Goal: Task Accomplishment & Management: Manage account settings

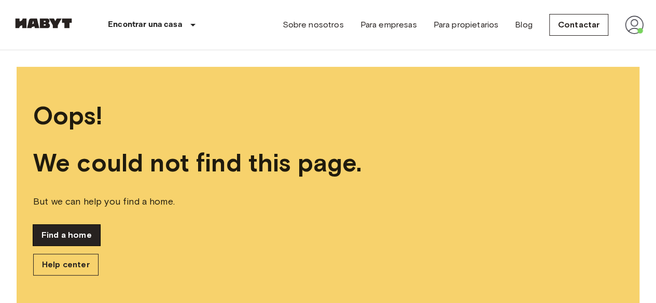
click at [80, 234] on link "Find a home" at bounding box center [66, 235] width 67 height 21
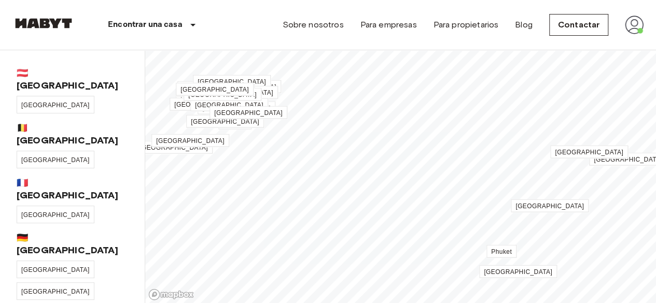
click at [630, 23] on img at bounding box center [634, 25] width 19 height 19
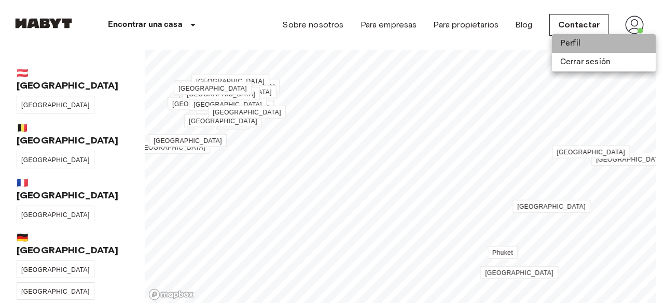
click at [587, 37] on li "Perfil" at bounding box center [604, 43] width 104 height 19
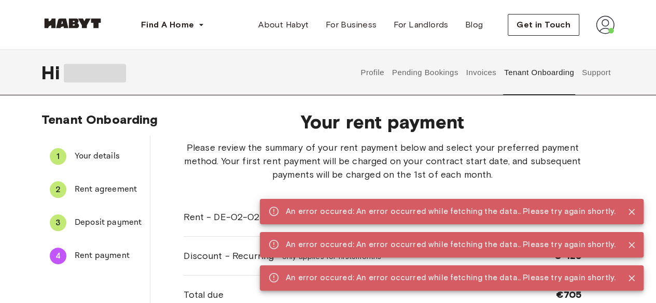
click at [429, 72] on button "Pending Bookings" at bounding box center [424, 73] width 69 height 46
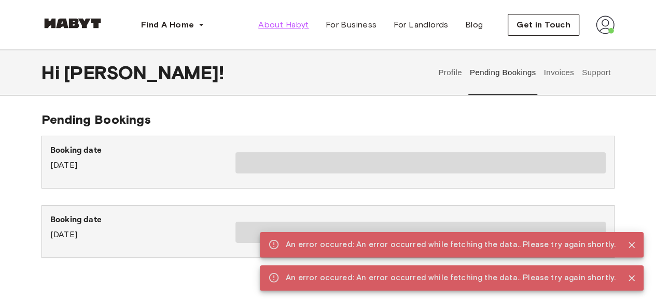
click at [277, 29] on span "About Habyt" at bounding box center [283, 25] width 50 height 12
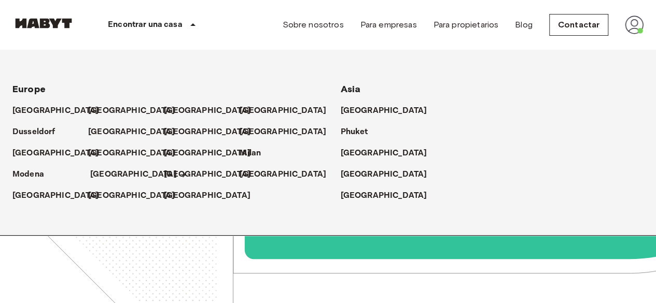
click at [103, 174] on p "[GEOGRAPHIC_DATA]" at bounding box center [133, 174] width 87 height 12
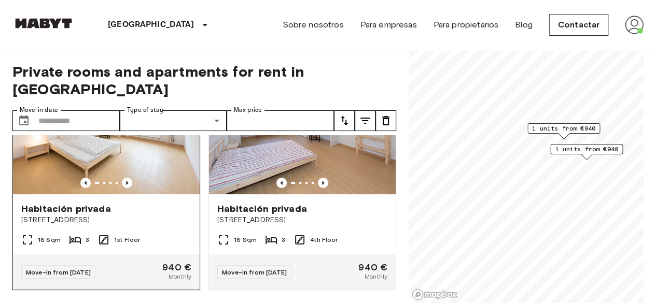
scroll to position [77, 0]
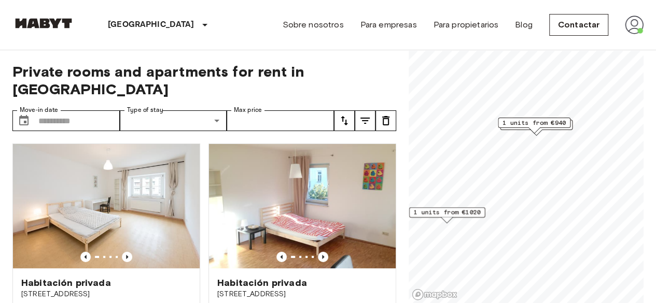
click at [461, 214] on span "1 units from €1020" at bounding box center [447, 212] width 67 height 9
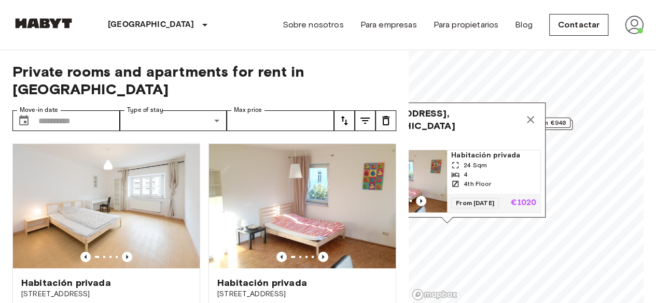
click at [468, 161] on span "24 Sqm" at bounding box center [474, 165] width 23 height 9
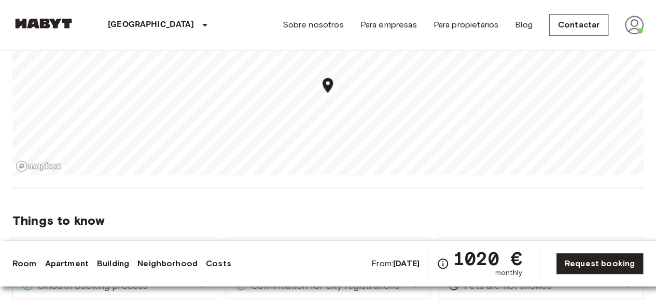
scroll to position [734, 0]
click at [626, 32] on img at bounding box center [634, 25] width 19 height 19
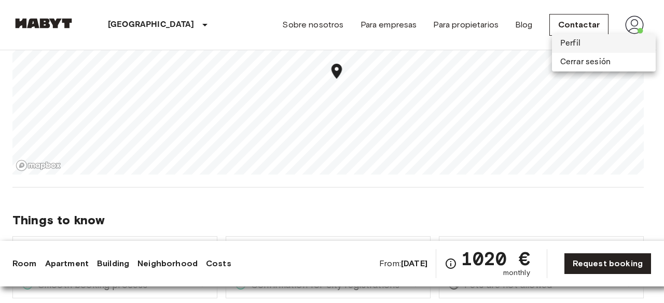
click at [590, 40] on li "Perfil" at bounding box center [604, 43] width 104 height 19
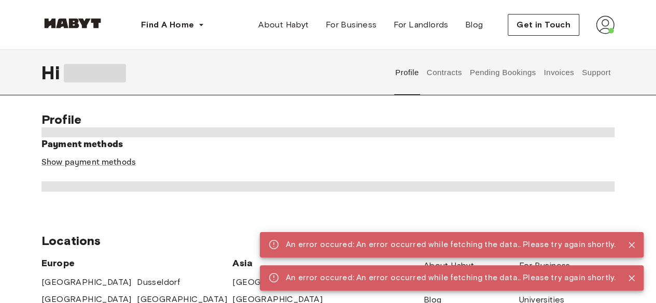
click at [441, 68] on button "Contracts" at bounding box center [444, 73] width 38 height 46
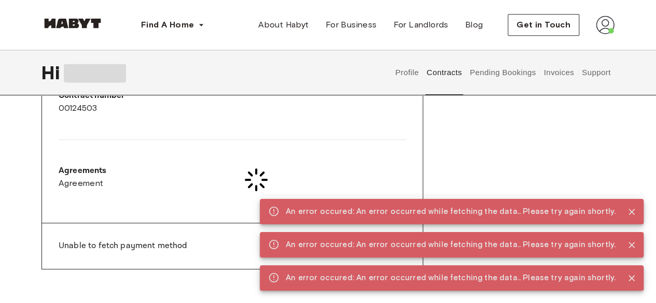
scroll to position [284, 0]
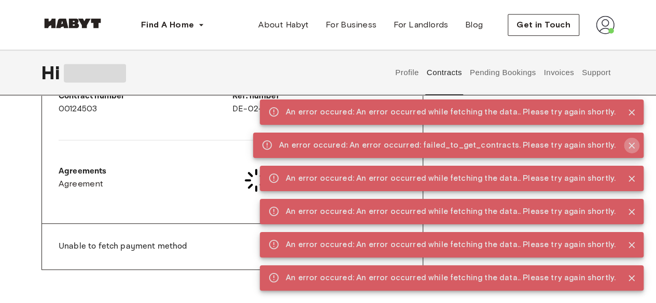
click at [631, 146] on icon "Close" at bounding box center [631, 146] width 6 height 6
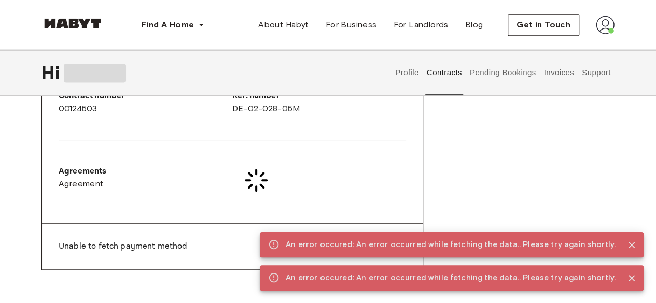
click at [629, 240] on icon "Close" at bounding box center [631, 245] width 10 height 10
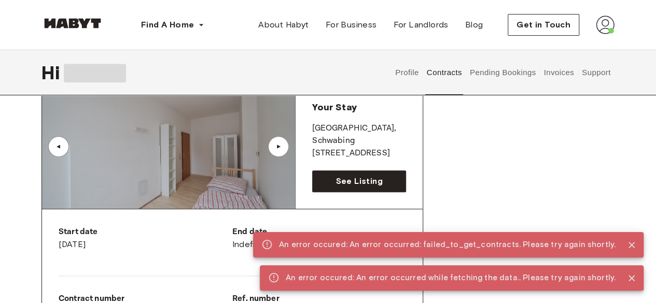
scroll to position [79, 0]
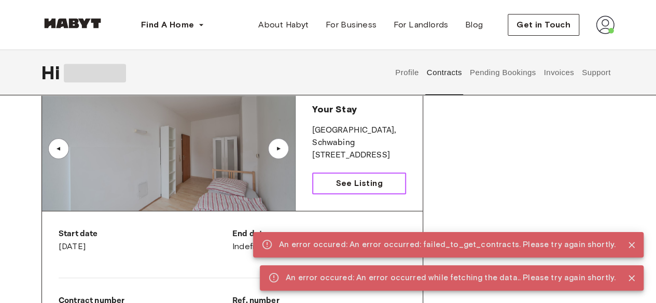
click at [347, 179] on span "See Listing" at bounding box center [358, 183] width 47 height 12
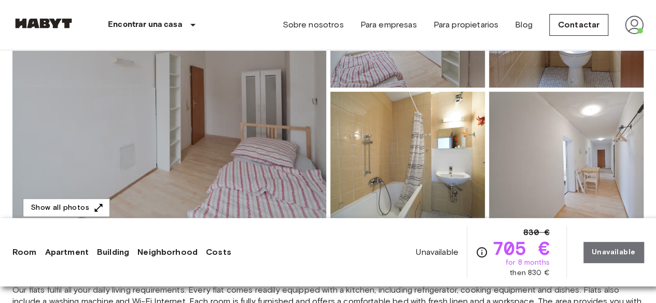
scroll to position [404, 0]
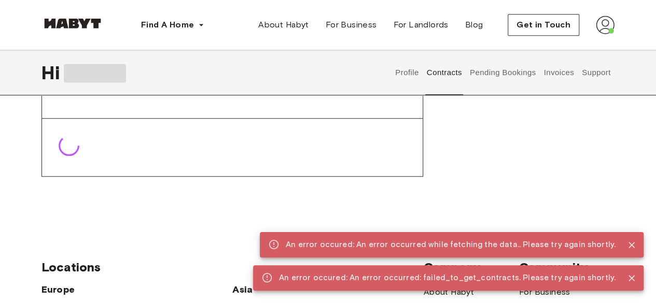
scroll to position [264, 0]
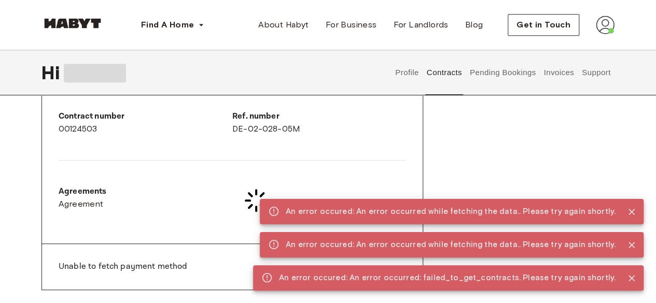
click at [503, 73] on button "Pending Bookings" at bounding box center [502, 73] width 69 height 46
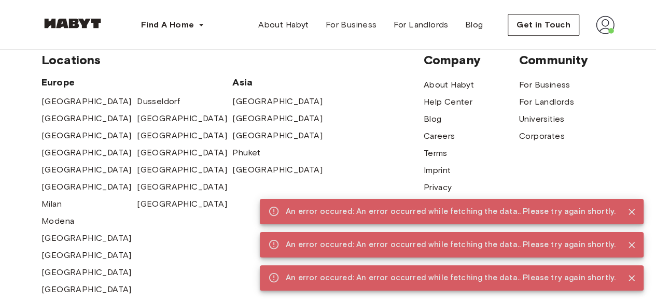
click at [635, 204] on div at bounding box center [627, 211] width 24 height 19
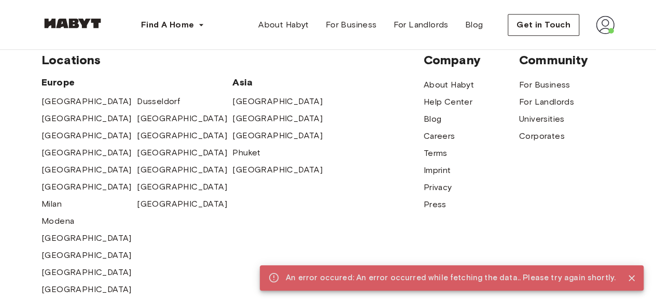
click at [628, 282] on icon "Close" at bounding box center [631, 278] width 10 height 10
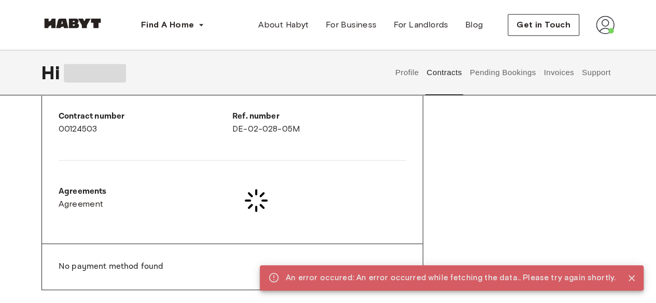
click at [500, 72] on button "Pending Bookings" at bounding box center [502, 73] width 69 height 46
click at [556, 75] on button "Invoices" at bounding box center [558, 73] width 33 height 46
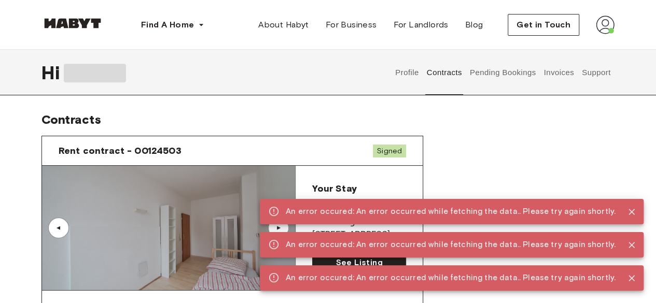
click at [55, 226] on div "▲" at bounding box center [58, 228] width 10 height 6
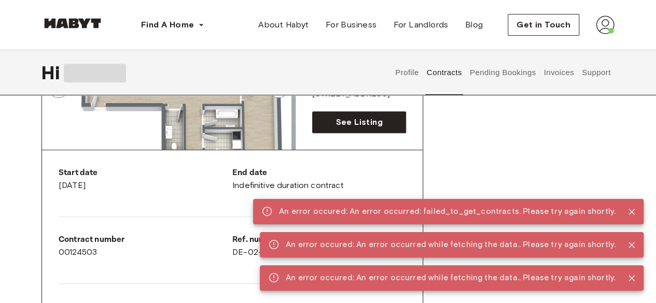
scroll to position [40, 0]
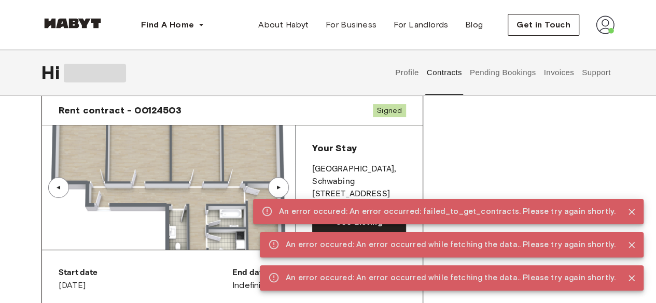
click at [277, 188] on div "▲" at bounding box center [278, 188] width 10 height 6
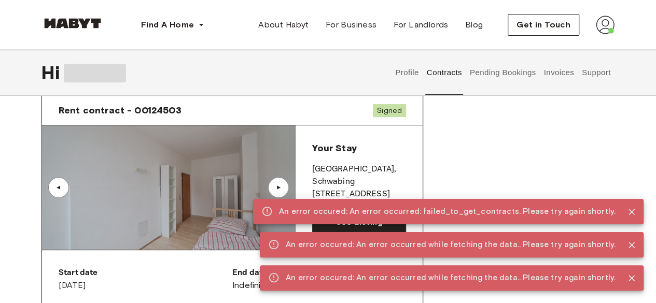
click at [630, 211] on icon "Close" at bounding box center [631, 212] width 6 height 6
click at [635, 274] on icon "Close" at bounding box center [631, 278] width 10 height 10
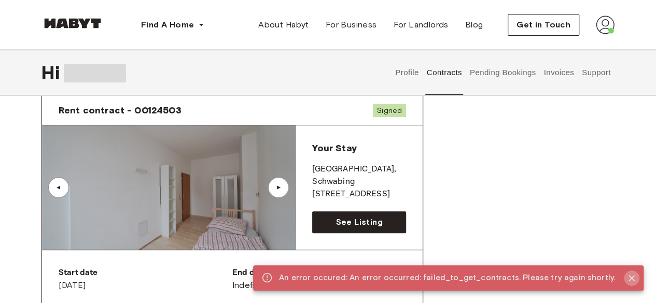
click at [632, 281] on icon "Close" at bounding box center [631, 278] width 10 height 10
click at [612, 71] on div "Profile Contracts Pending Bookings Invoices Support" at bounding box center [502, 73] width 223 height 46
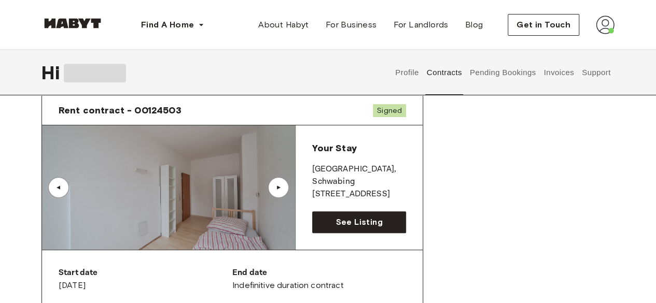
click at [595, 68] on button "Support" at bounding box center [596, 73] width 32 height 46
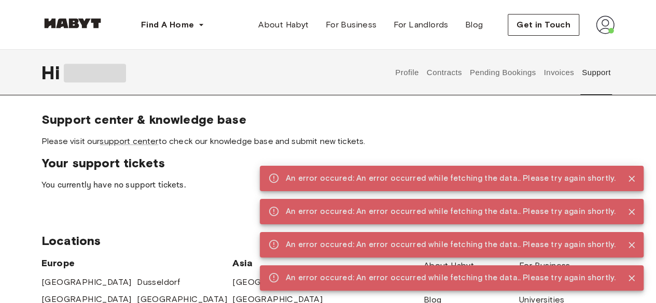
click at [440, 78] on button "Contracts" at bounding box center [444, 73] width 38 height 46
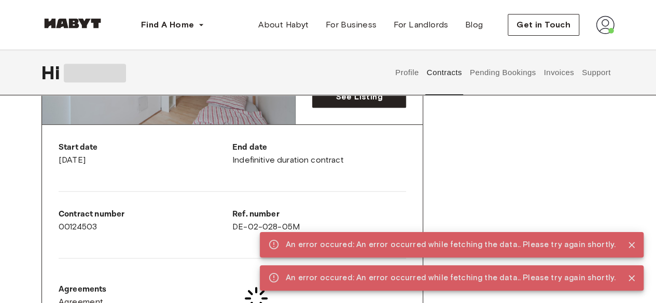
scroll to position [153, 0]
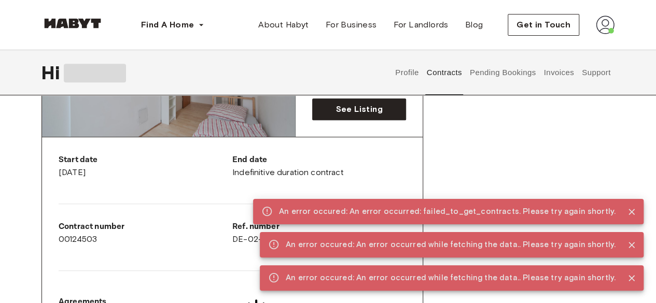
click at [403, 68] on button "Profile" at bounding box center [407, 73] width 26 height 46
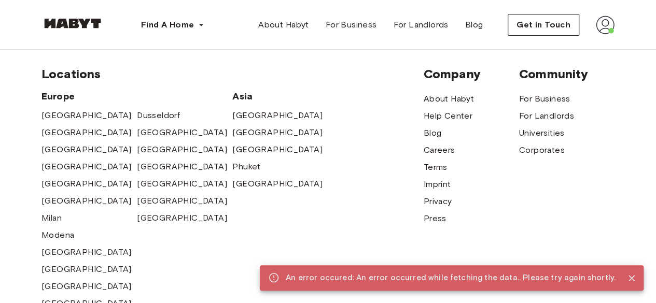
scroll to position [484, 0]
